Goal: Check status

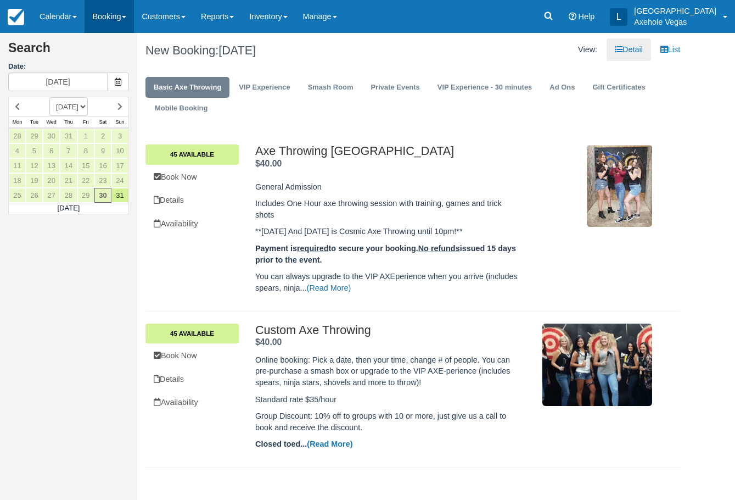
click at [111, 16] on link "Booking" at bounding box center [109, 16] width 49 height 33
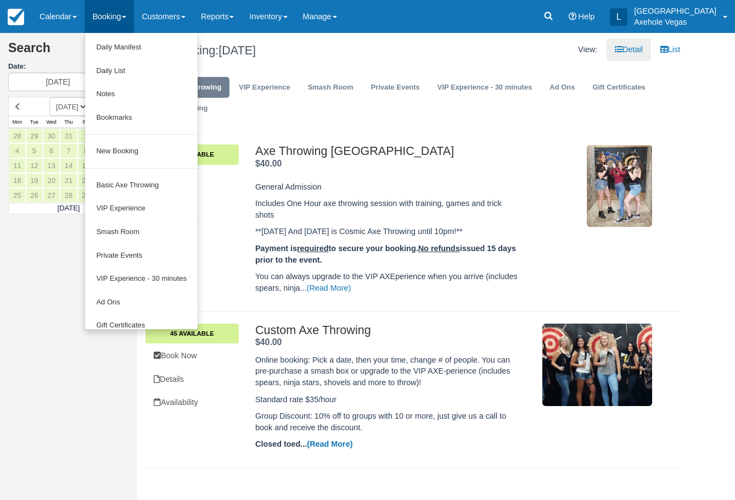
click at [103, 9] on link "Booking" at bounding box center [109, 16] width 49 height 33
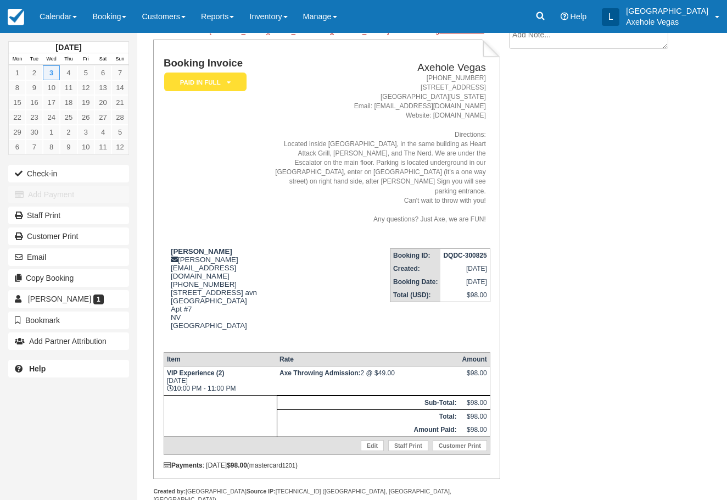
scroll to position [76, 0]
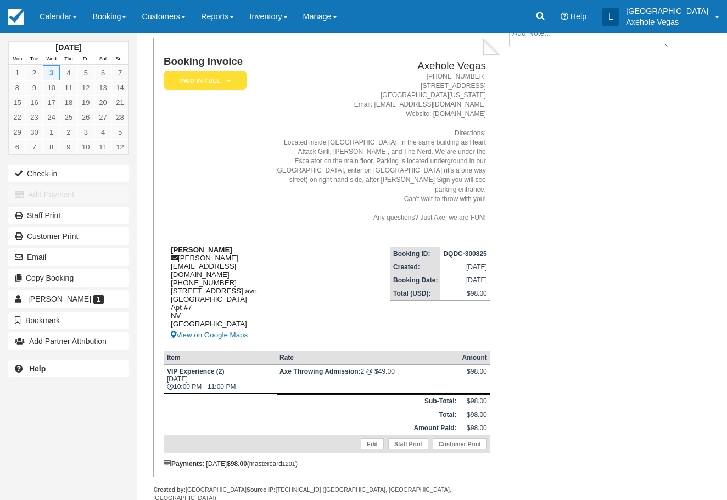
click at [199, 255] on div "[PERSON_NAME] [PERSON_NAME][EMAIL_ADDRESS][DOMAIN_NAME] [PHONE_NUMBER] [STREET_…" at bounding box center [215, 293] width 103 height 96
